Goal: Information Seeking & Learning: Learn about a topic

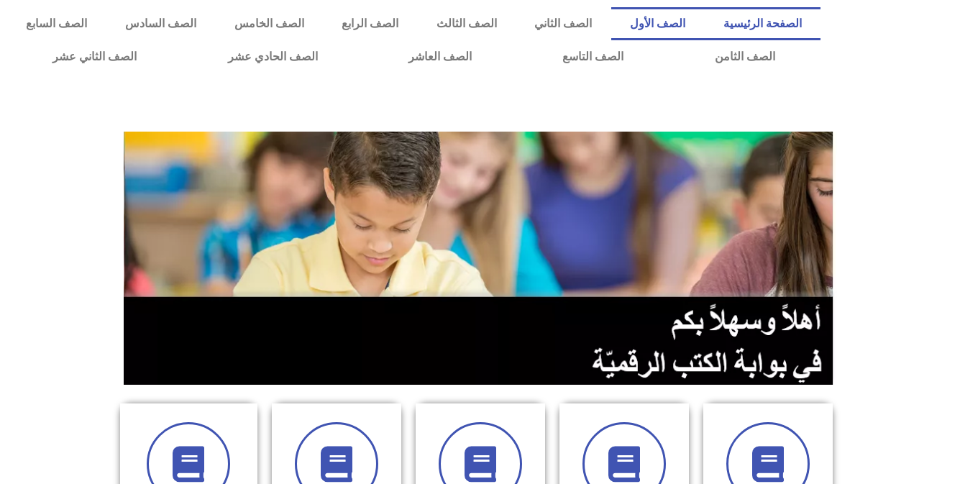
click at [679, 32] on link "الصف الأول" at bounding box center [658, 23] width 94 height 33
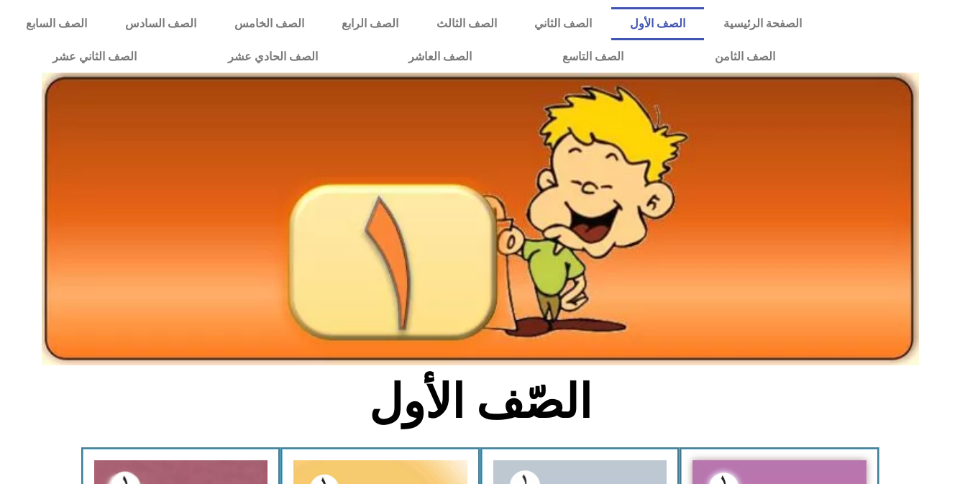
scroll to position [423, 0]
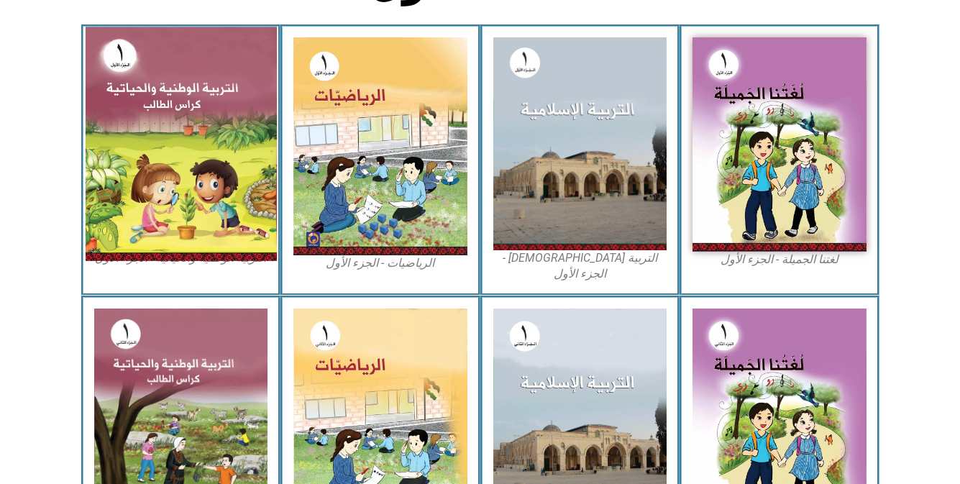
click at [143, 159] on img at bounding box center [180, 144] width 191 height 234
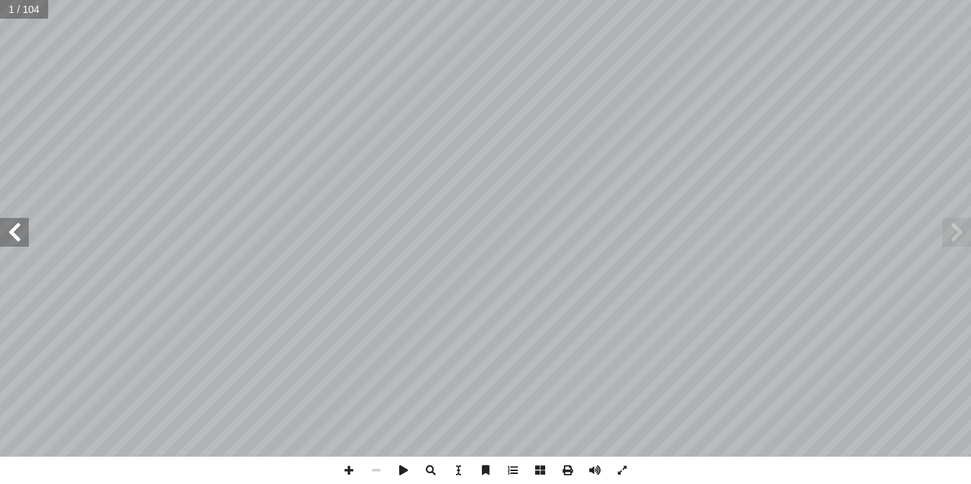
click at [7, 228] on span at bounding box center [14, 232] width 29 height 29
click at [9, 227] on span at bounding box center [14, 232] width 29 height 29
click at [7, 226] on span at bounding box center [14, 232] width 29 height 29
click at [7, 233] on span at bounding box center [14, 232] width 29 height 29
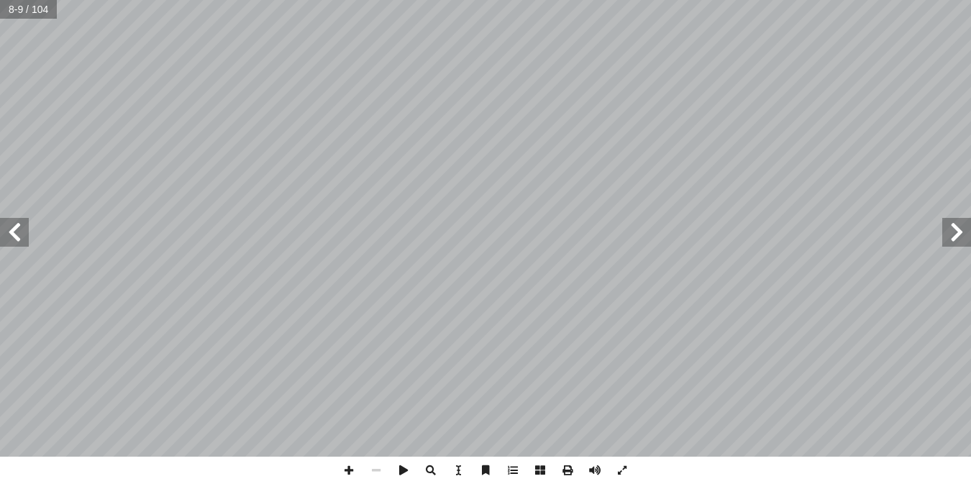
click at [10, 228] on span at bounding box center [14, 232] width 29 height 29
click at [21, 240] on span at bounding box center [14, 232] width 29 height 29
click at [15, 234] on span at bounding box center [14, 232] width 29 height 29
click at [19, 226] on span at bounding box center [14, 232] width 29 height 29
